Goal: Information Seeking & Learning: Learn about a topic

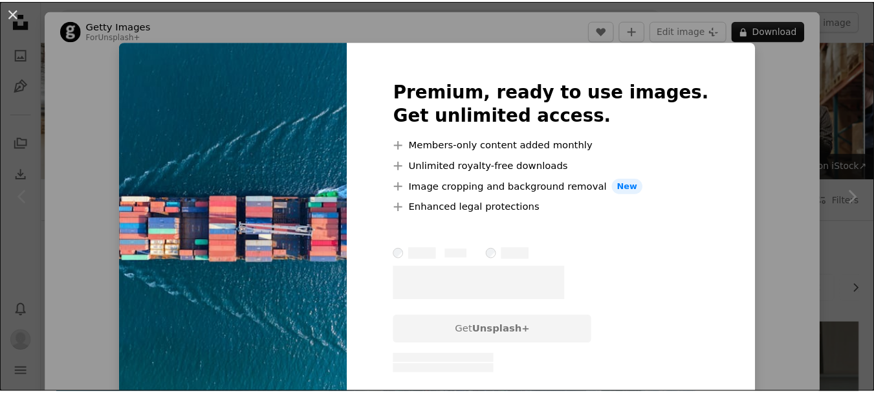
scroll to position [324, 0]
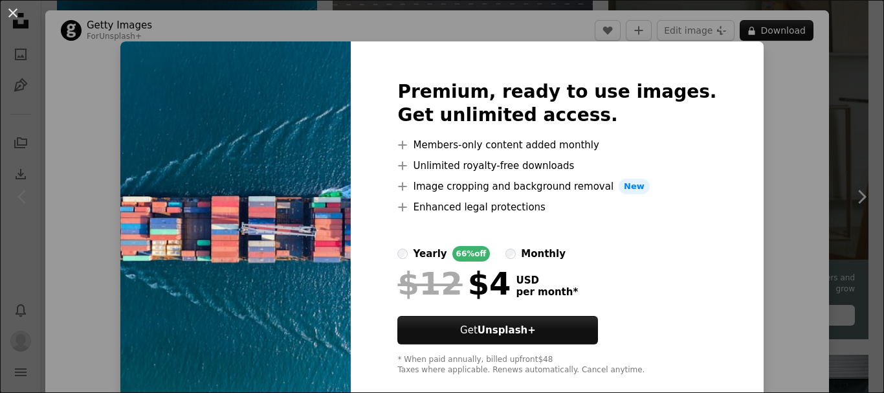
click at [743, 80] on div "An X shape Premium, ready to use images. Get unlimited access. A plus sign Memb…" at bounding box center [442, 196] width 884 height 393
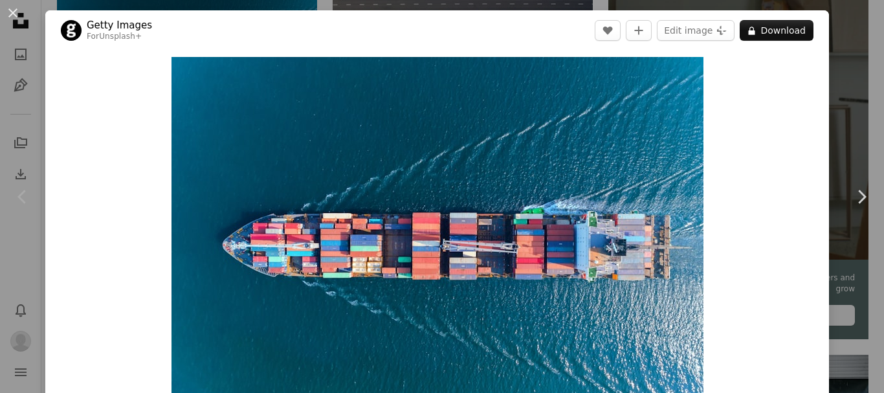
click at [852, 106] on div "An X shape Chevron left Chevron right Getty Images For Unsplash+ A heart A plus…" at bounding box center [442, 196] width 884 height 393
click at [852, 106] on img at bounding box center [738, 129] width 260 height 260
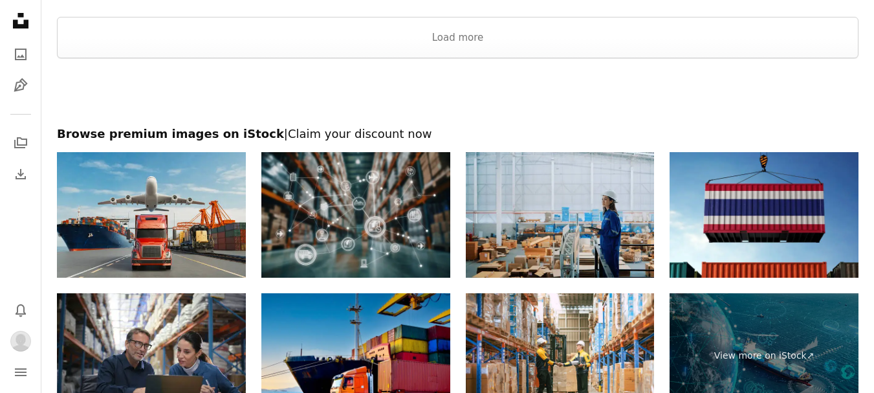
scroll to position [1739, 0]
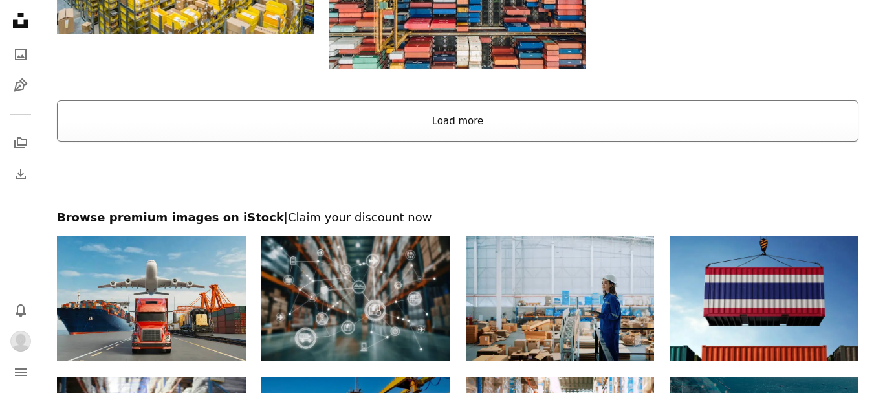
click at [542, 128] on button "Load more" at bounding box center [458, 120] width 802 height 41
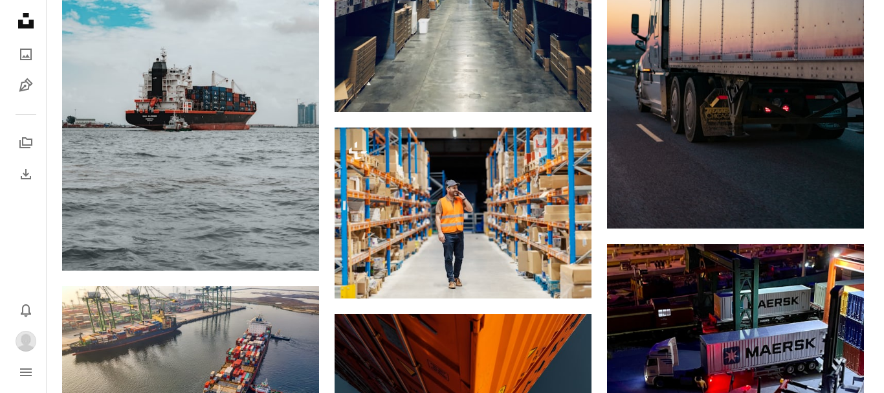
scroll to position [2386, 0]
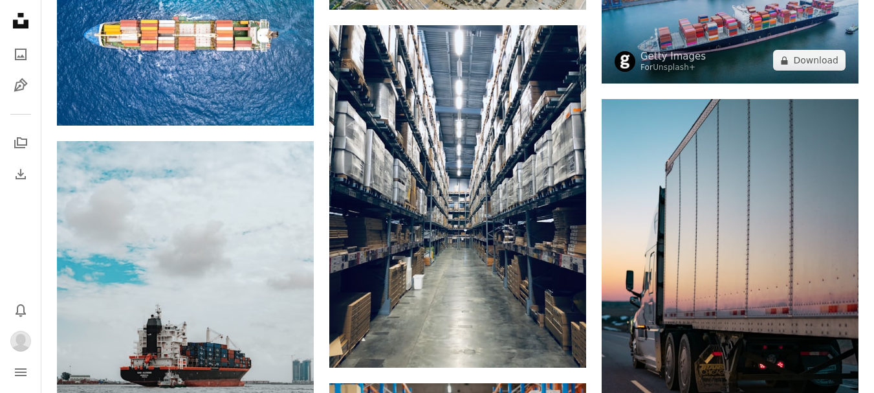
click at [696, 14] on img at bounding box center [730, 14] width 257 height 140
click at [696, 16] on img at bounding box center [730, 14] width 257 height 140
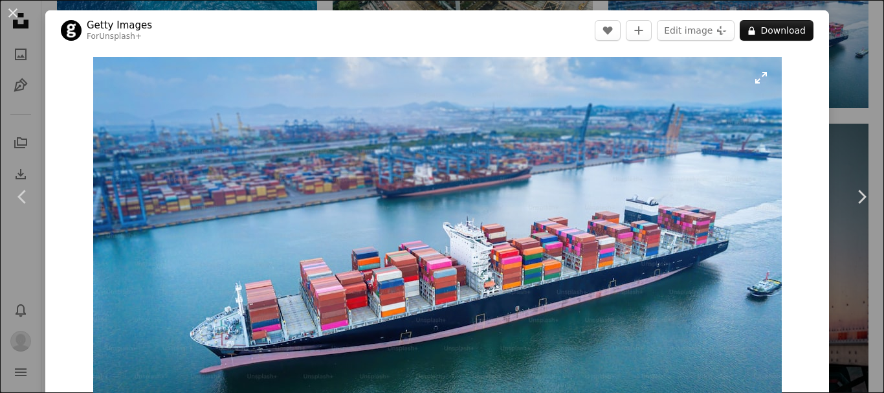
drag, startPoint x: 566, startPoint y: 129, endPoint x: 624, endPoint y: 180, distance: 77.5
click at [624, 180] on img "Zoom in on this image" at bounding box center [437, 245] width 689 height 376
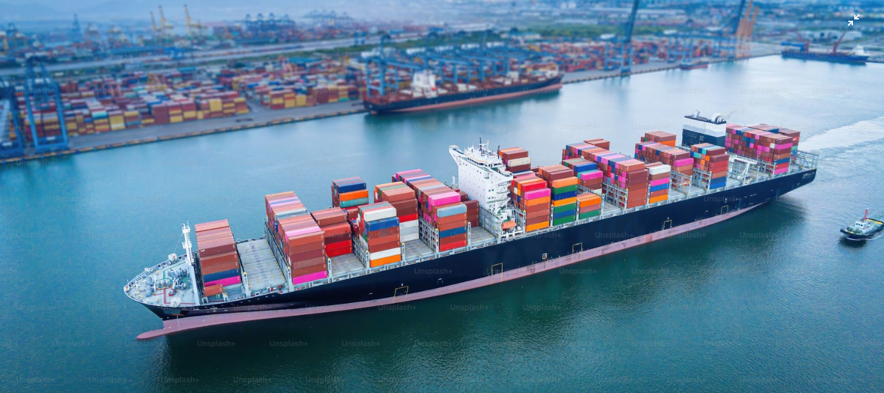
scroll to position [78, 0]
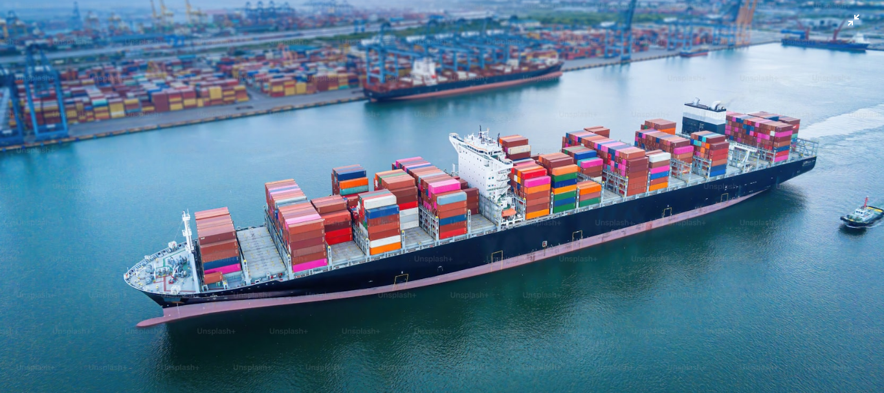
click at [839, 21] on img "Zoom out on this image" at bounding box center [441, 162] width 885 height 483
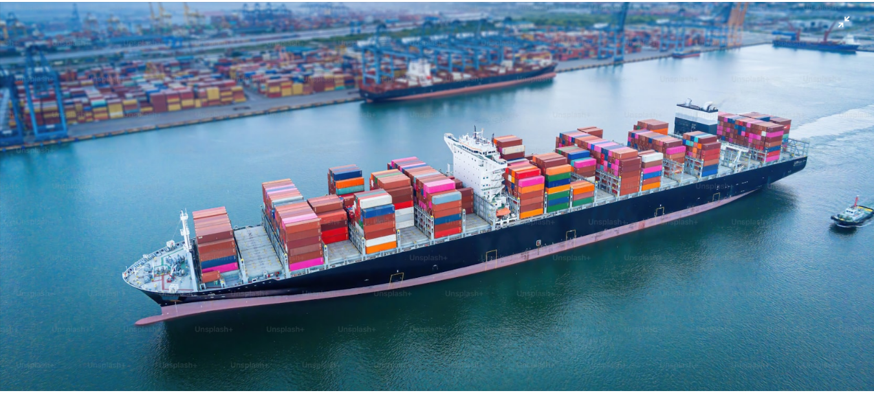
scroll to position [40, 0]
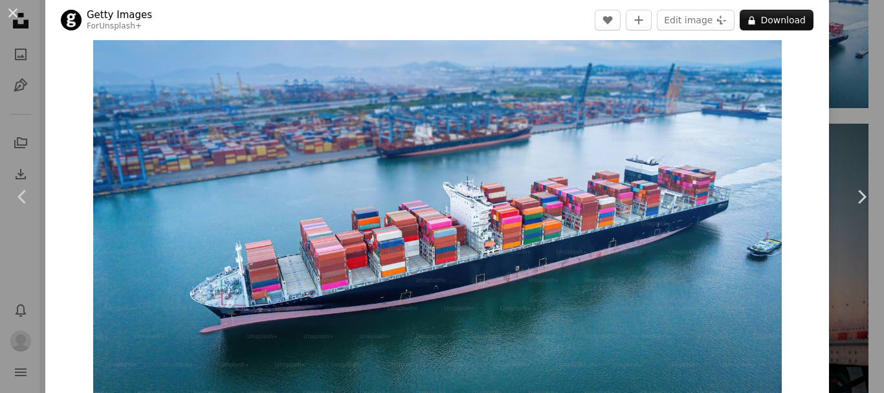
click at [827, 63] on div "An X shape Chevron left Chevron right Getty Images For Unsplash+ A heart A plus…" at bounding box center [442, 196] width 884 height 393
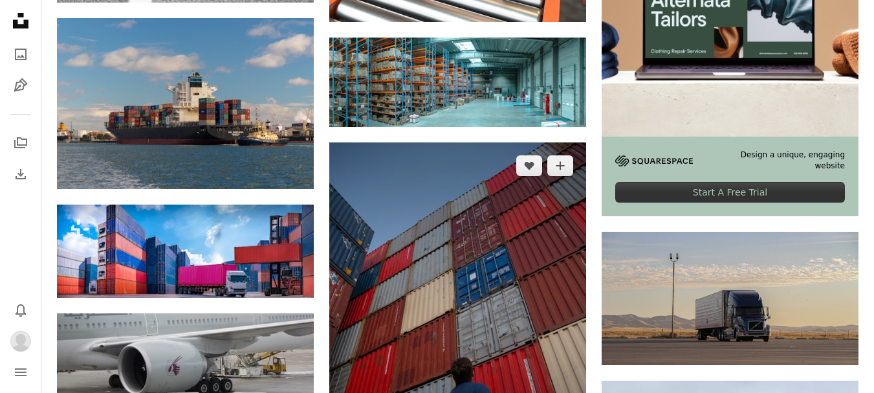
scroll to position [3895, 0]
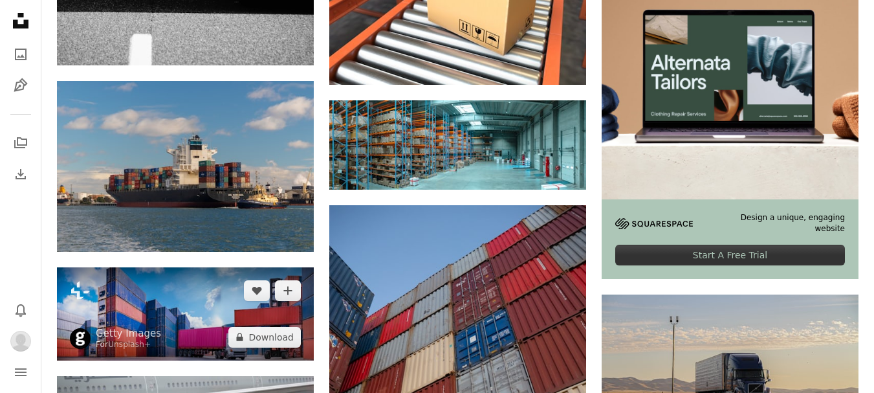
click at [162, 289] on img at bounding box center [185, 313] width 257 height 93
click at [198, 304] on img at bounding box center [185, 313] width 257 height 93
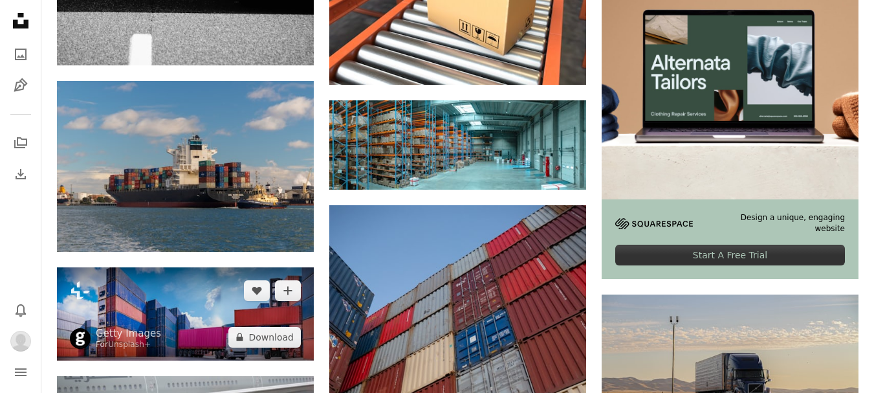
click at [188, 295] on img at bounding box center [185, 313] width 257 height 93
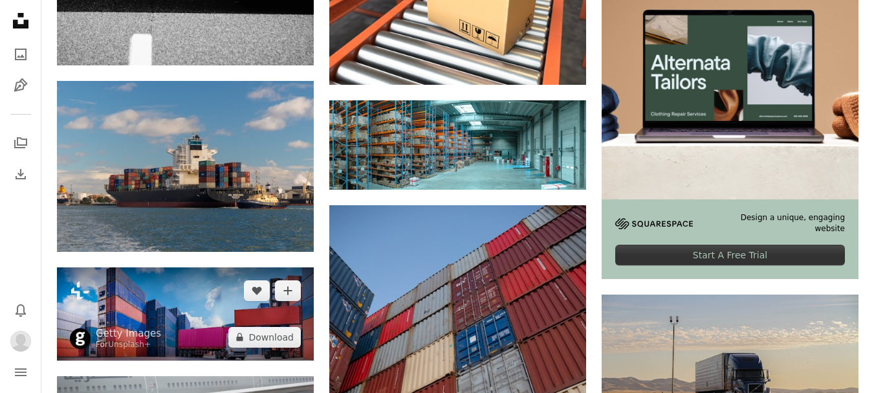
click at [187, 325] on img at bounding box center [185, 313] width 257 height 93
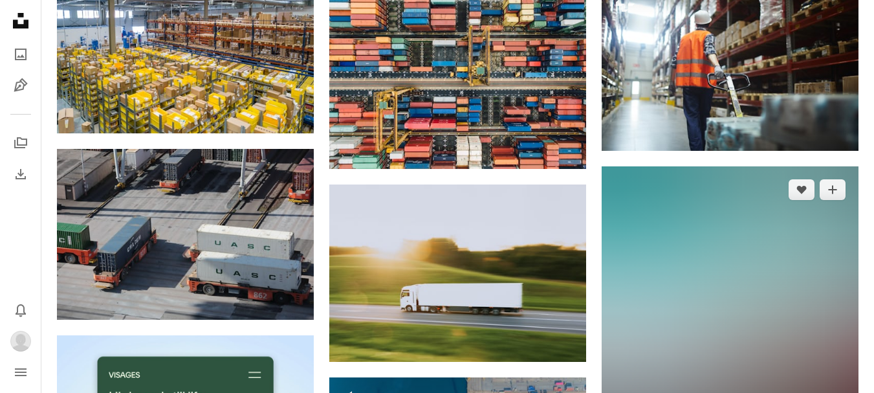
scroll to position [1564, 0]
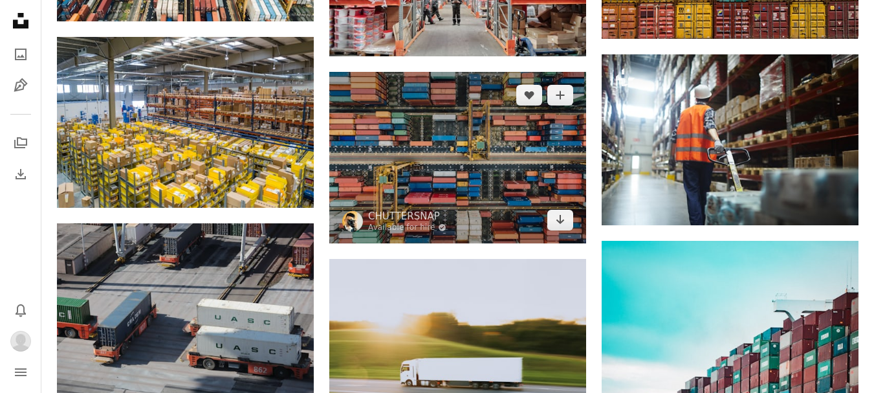
click at [461, 138] on img at bounding box center [457, 157] width 257 height 171
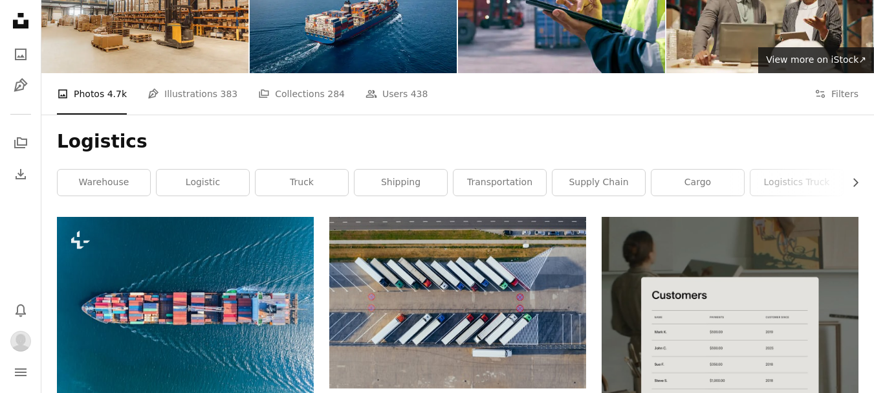
scroll to position [129, 0]
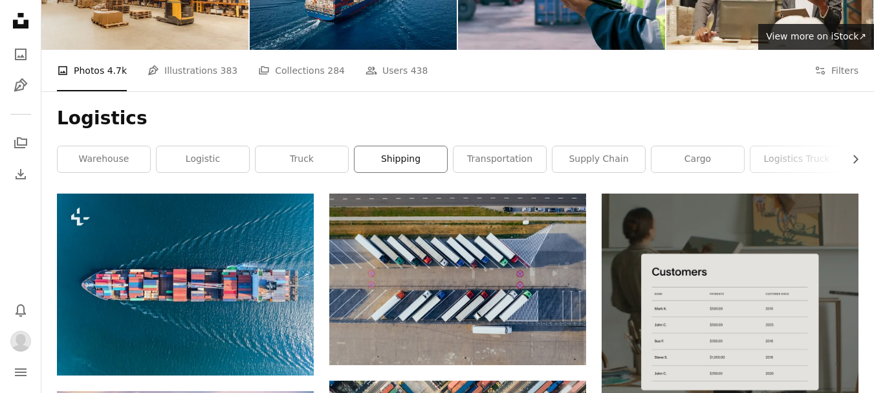
click at [404, 155] on link "shipping" at bounding box center [401, 159] width 93 height 26
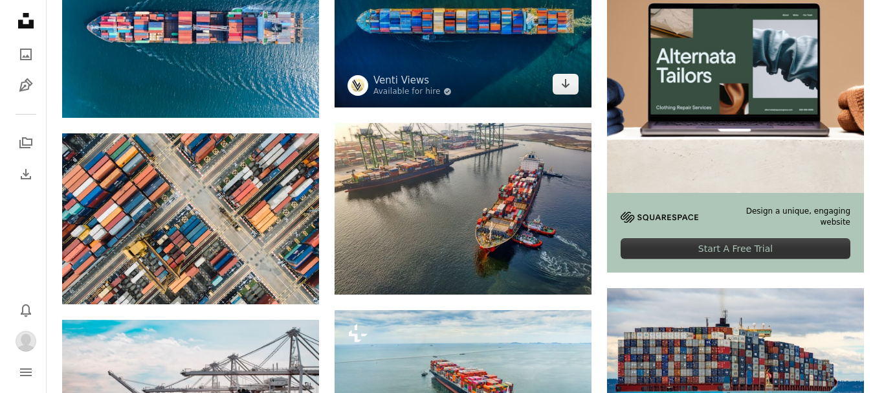
scroll to position [388, 0]
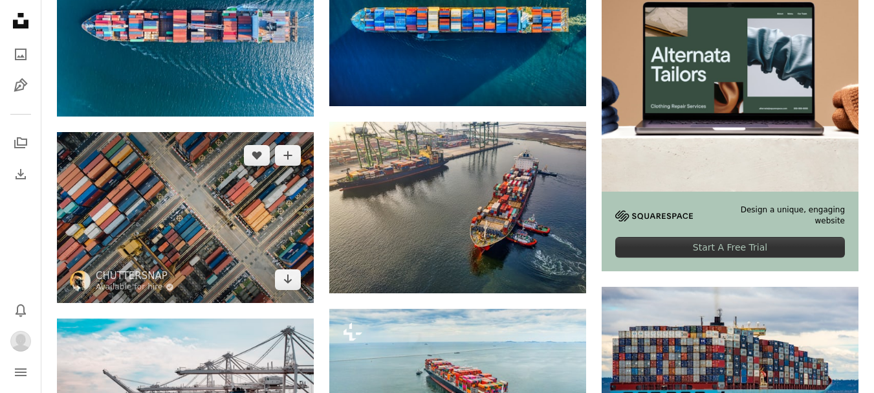
click at [281, 201] on img at bounding box center [185, 217] width 257 height 171
